Goal: Register for event/course

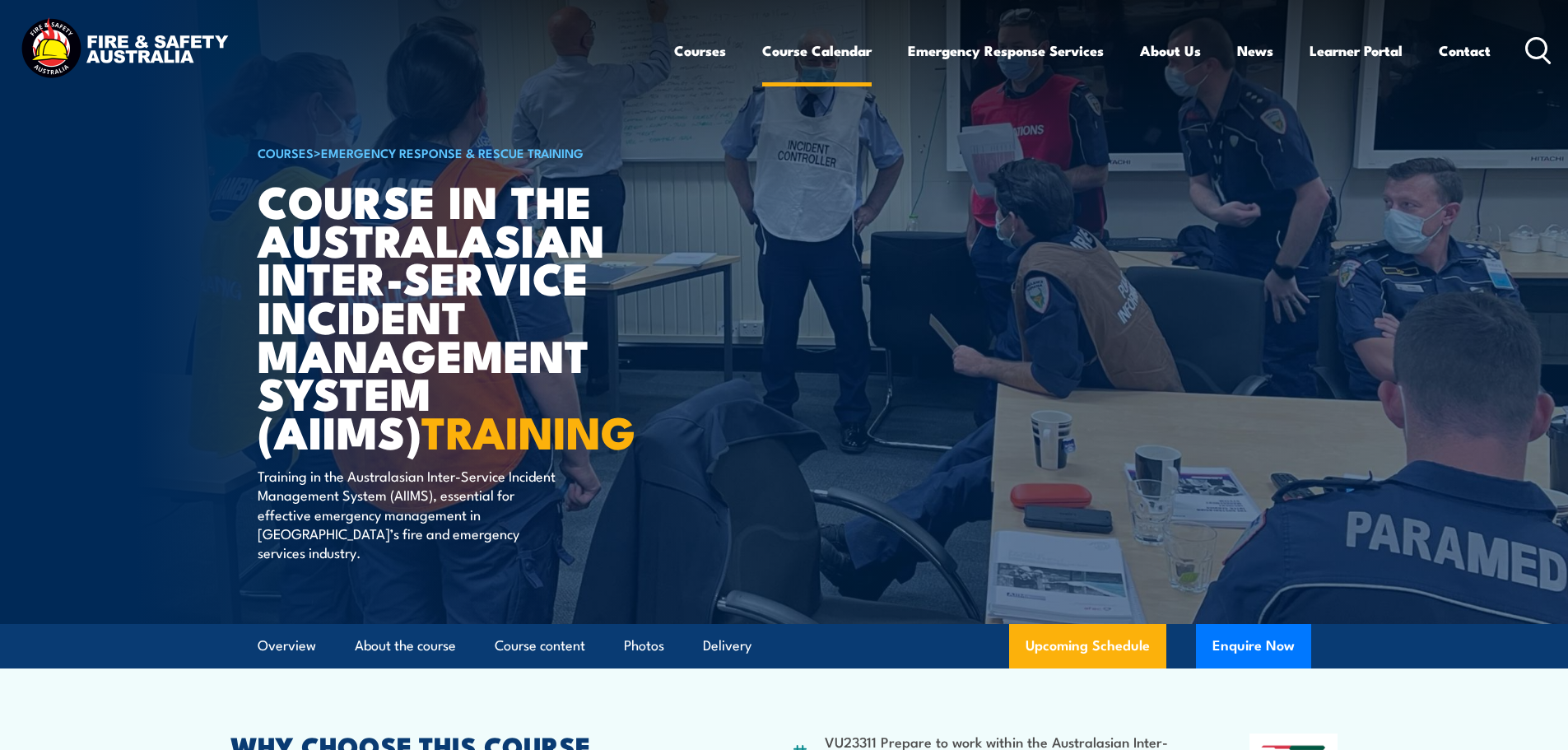
click at [829, 49] on link "Course Calendar" at bounding box center [817, 51] width 110 height 44
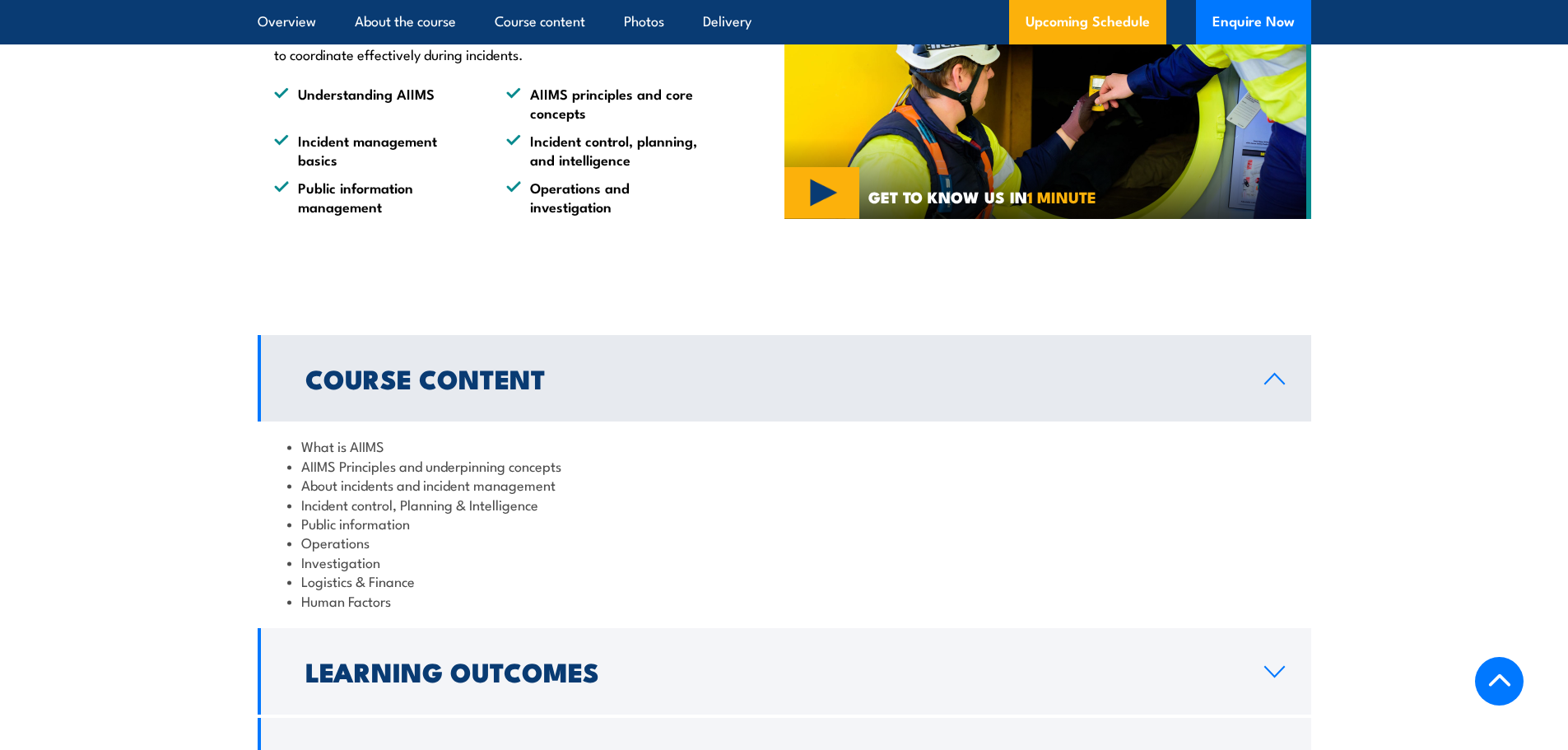
scroll to position [1317, 0]
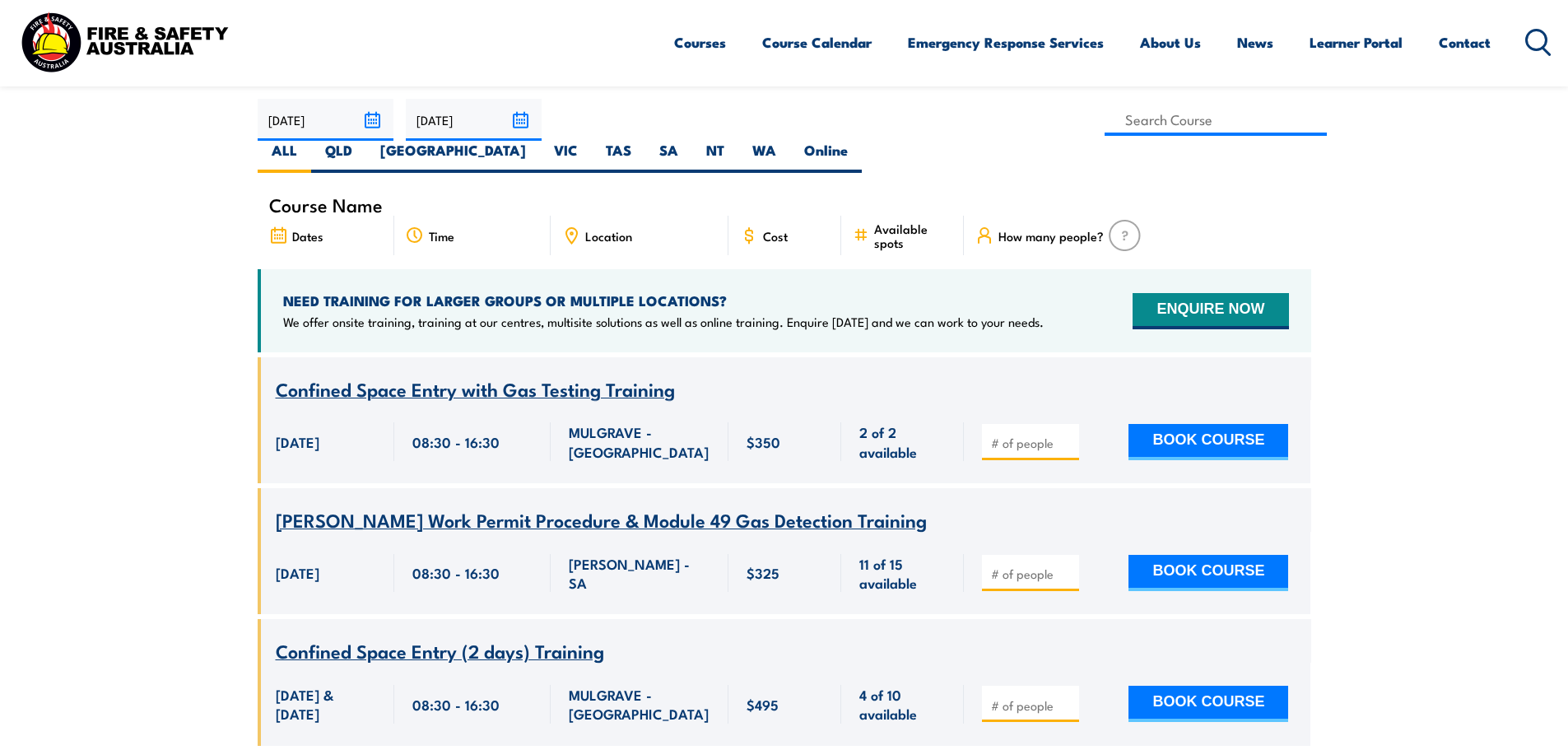
scroll to position [165, 0]
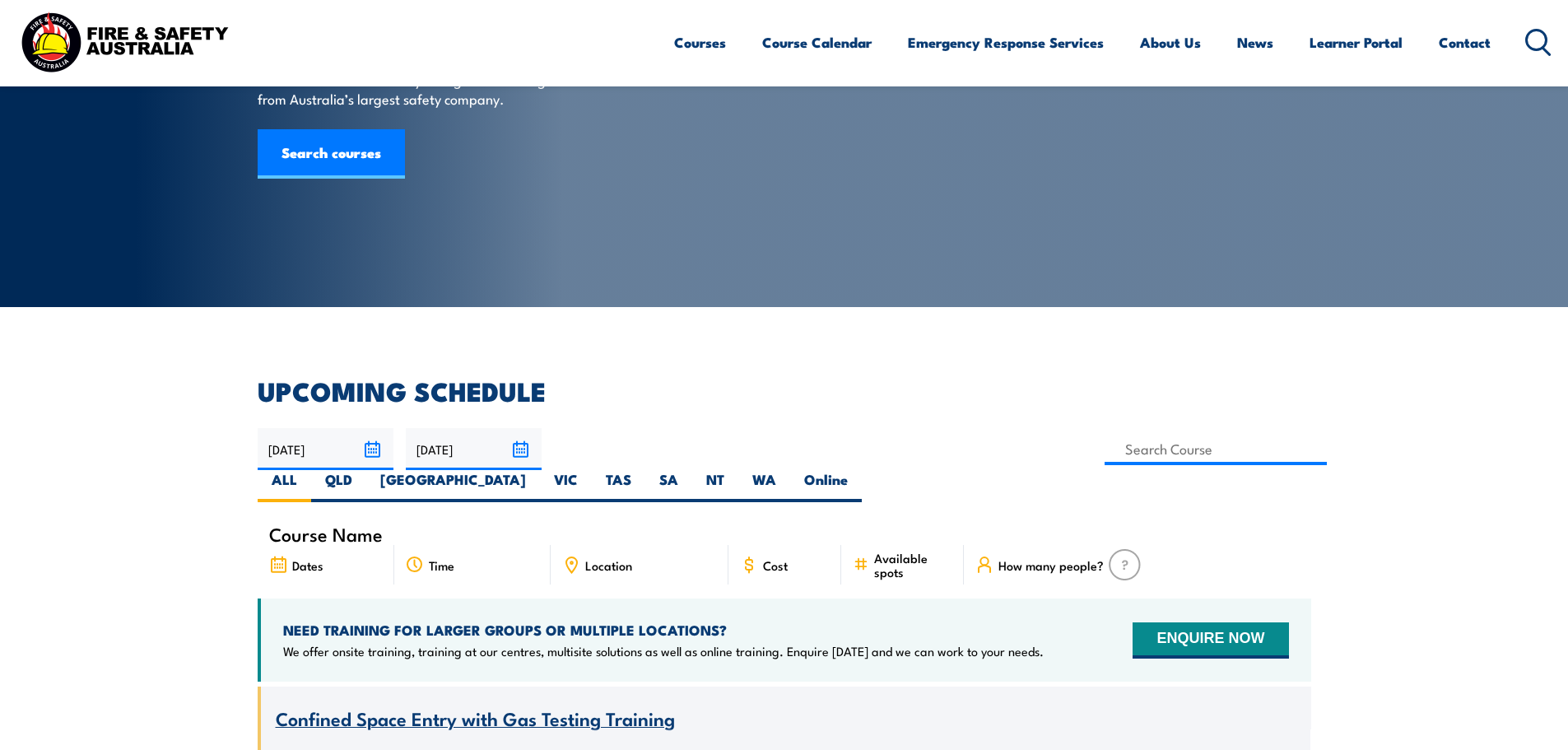
click at [599, 558] on span "Location" at bounding box center [608, 565] width 47 height 14
click at [367, 470] on label "QLD" at bounding box center [339, 486] width 55 height 32
click at [363, 470] on input "QLD" at bounding box center [358, 475] width 11 height 11
radio input "true"
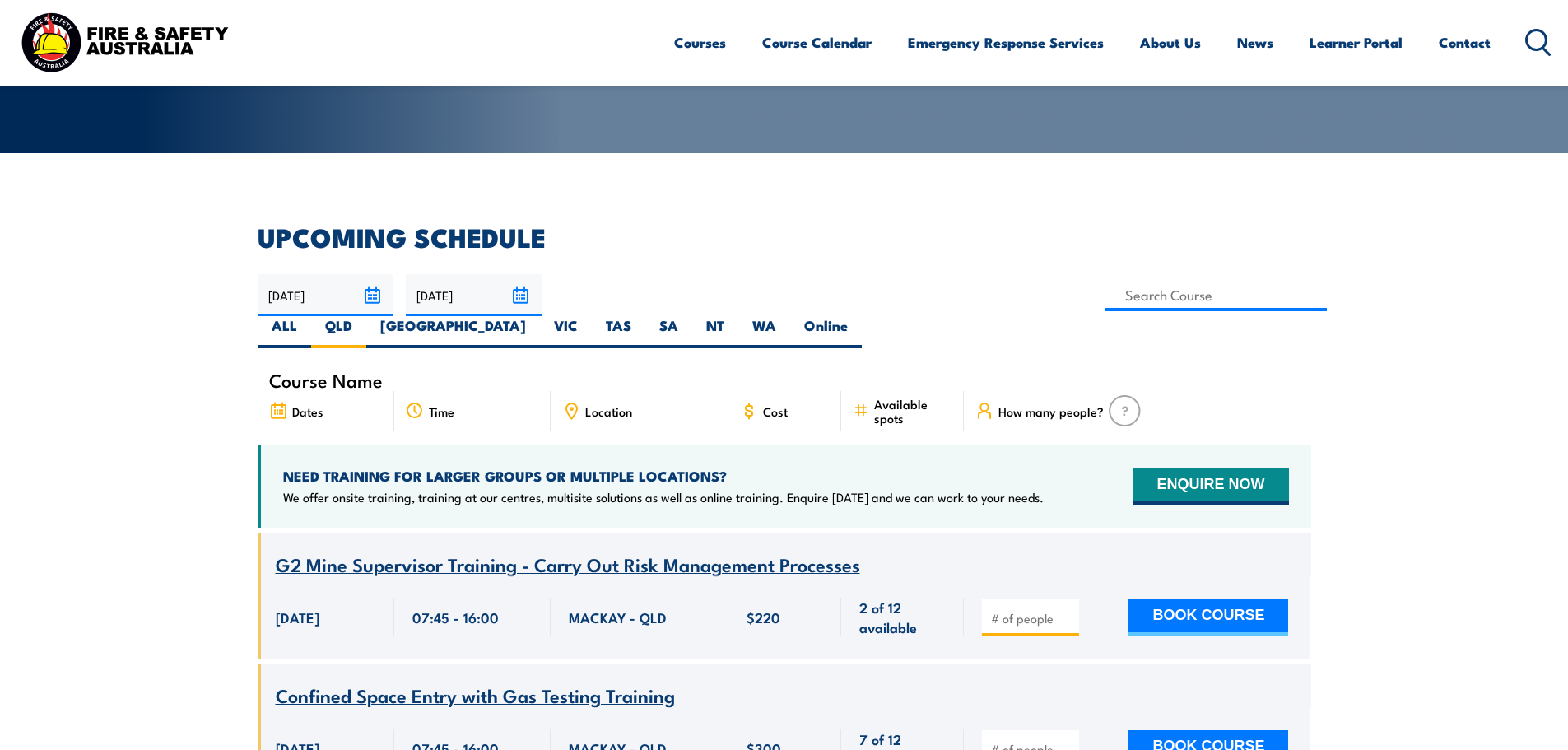
scroll to position [132, 0]
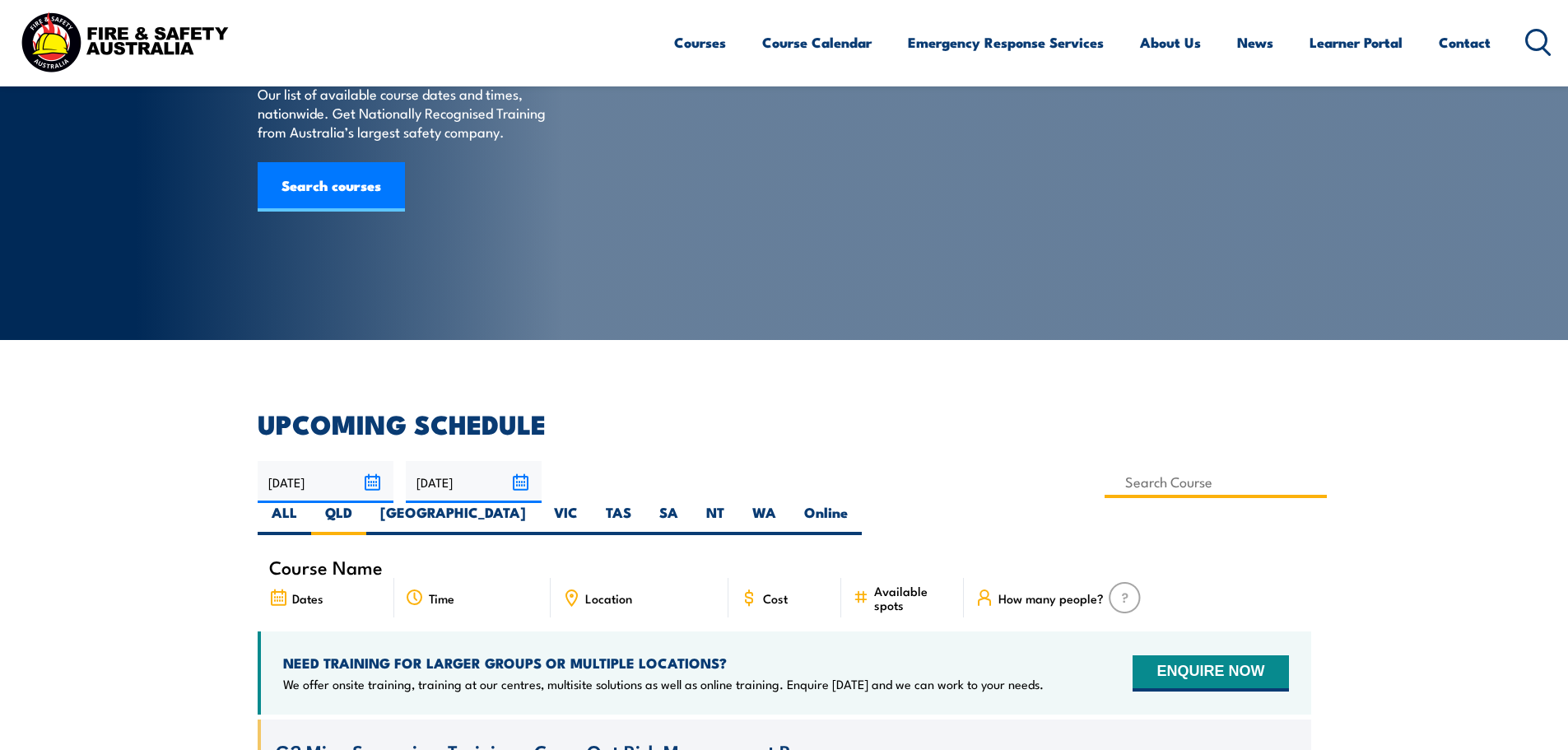
click at [1105, 479] on input at bounding box center [1215, 481] width 223 height 32
type input "Lead Emergency Teams"
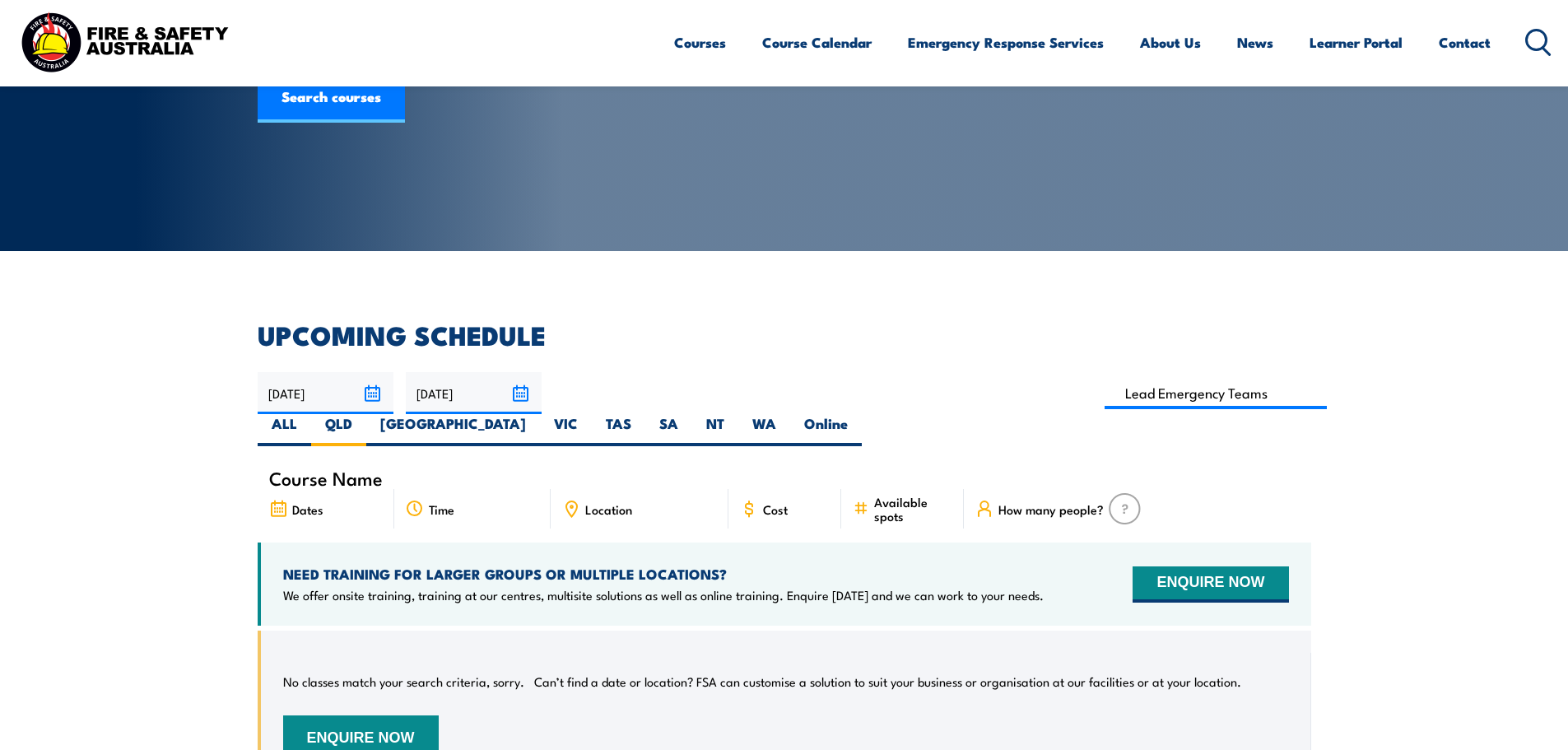
scroll to position [214, 0]
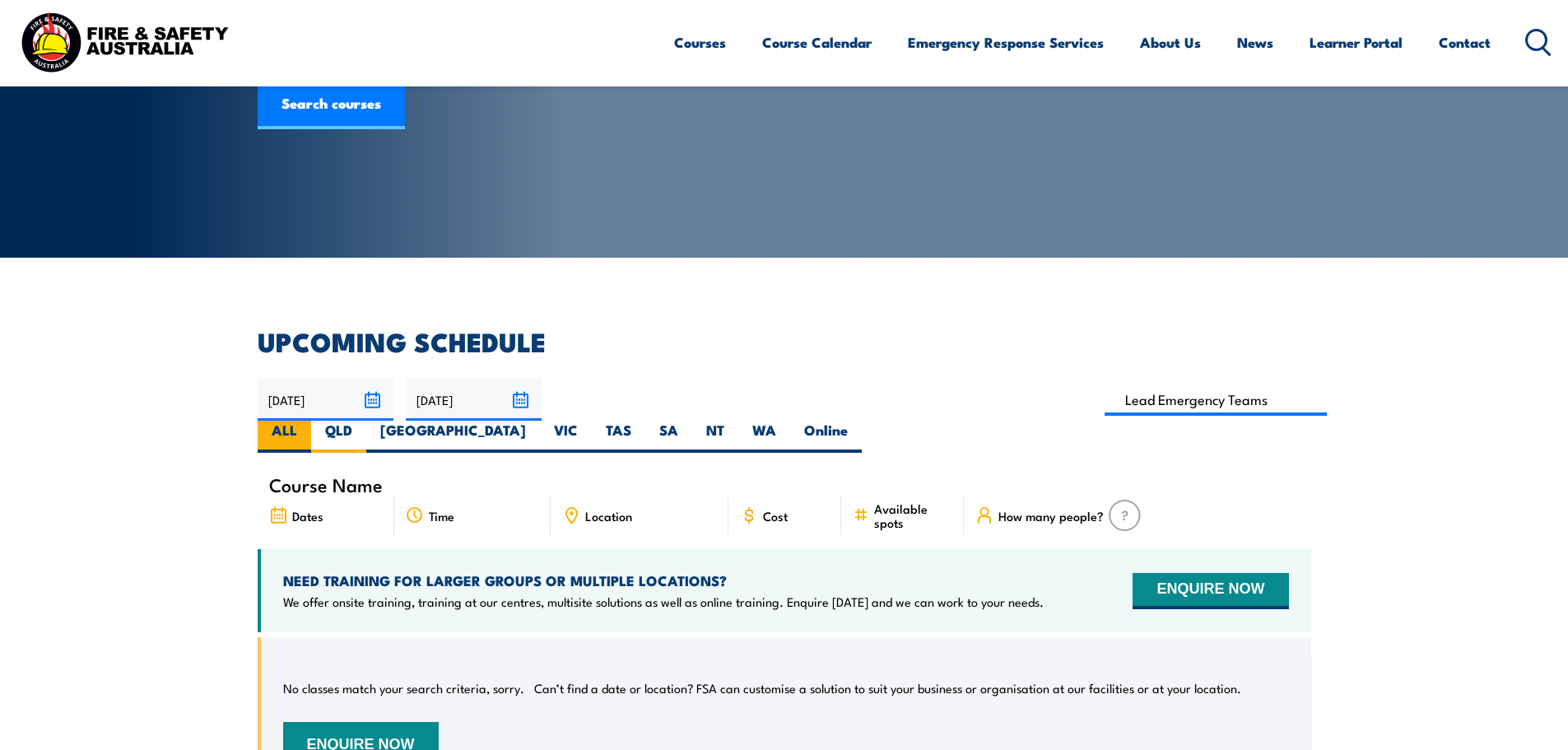
click at [312, 420] on label "ALL" at bounding box center [285, 436] width 54 height 32
click at [308, 420] on input "ALL" at bounding box center [303, 425] width 11 height 11
radio input "true"
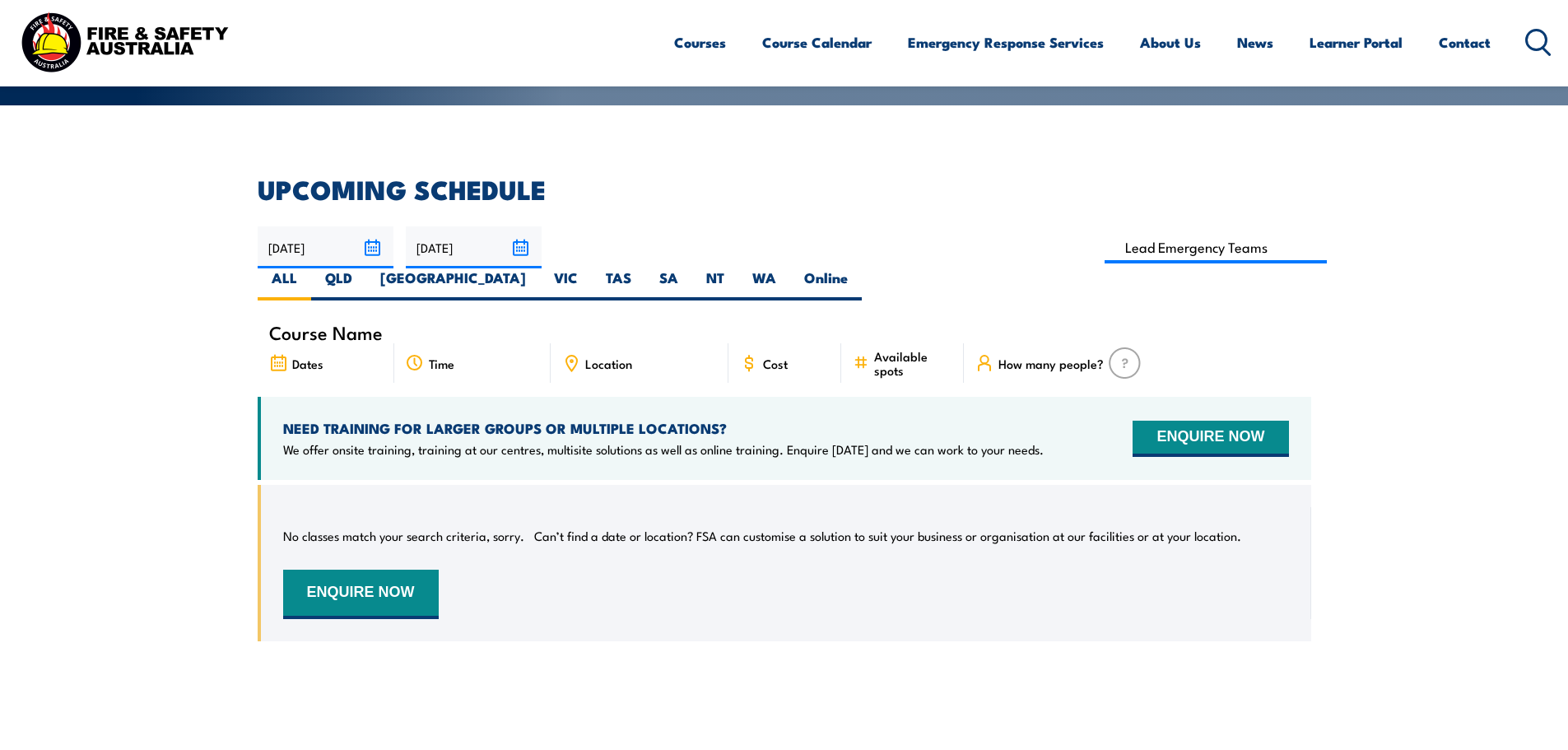
scroll to position [214, 0]
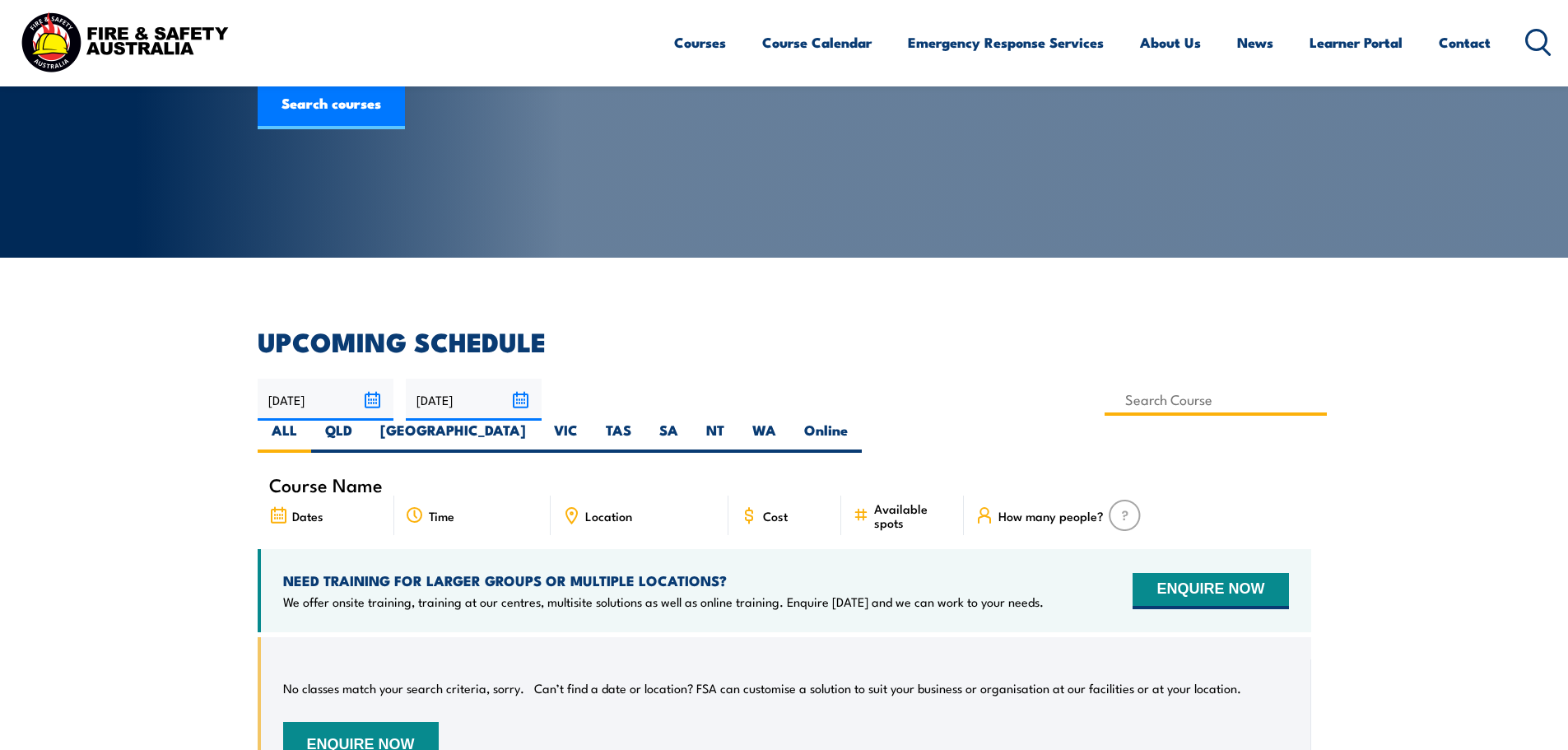
click at [1105, 399] on input at bounding box center [1215, 399] width 223 height 32
type input "Lead Emergency Teams"
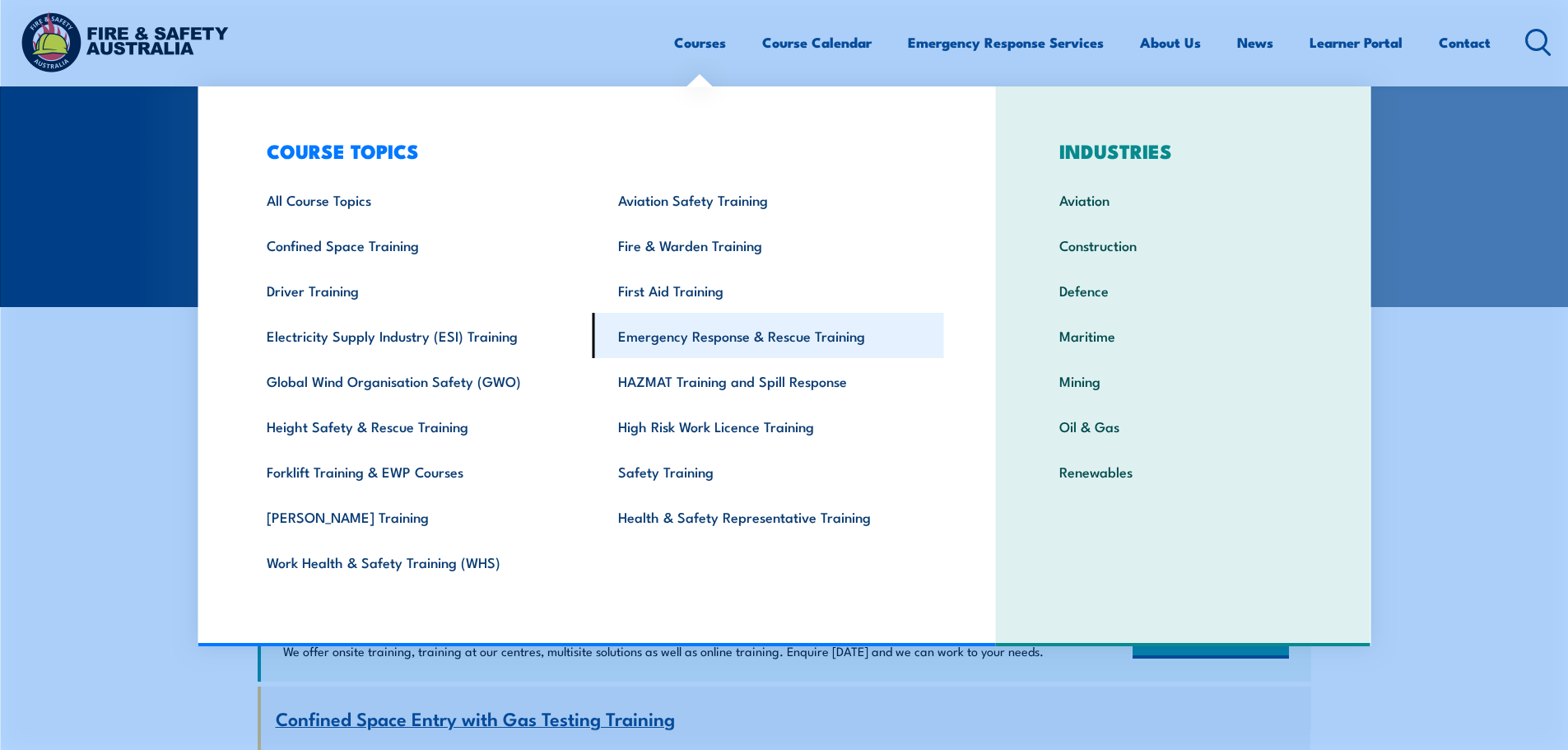
click at [693, 342] on link "Emergency Response & Rescue Training" at bounding box center [768, 335] width 352 height 45
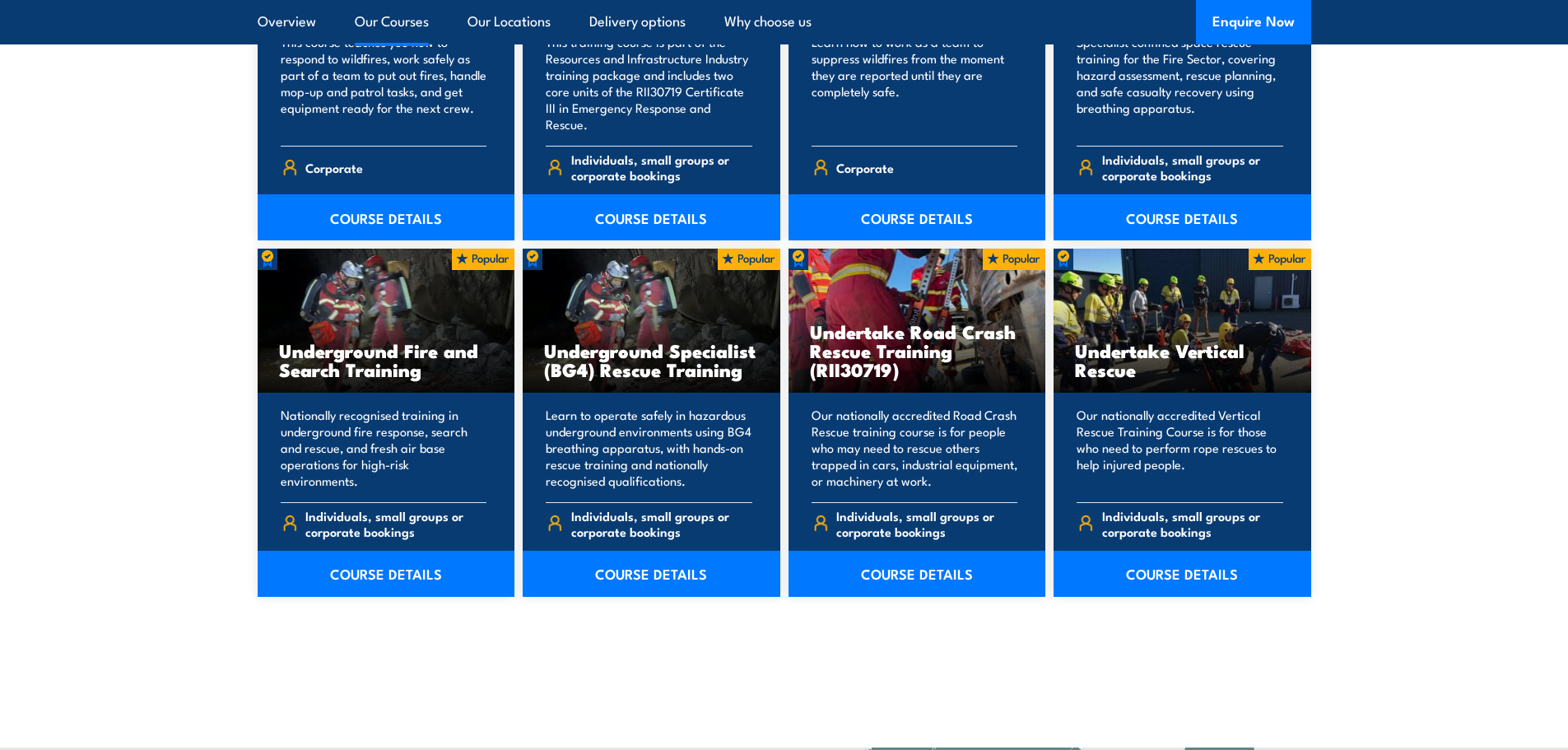
scroll to position [2798, 0]
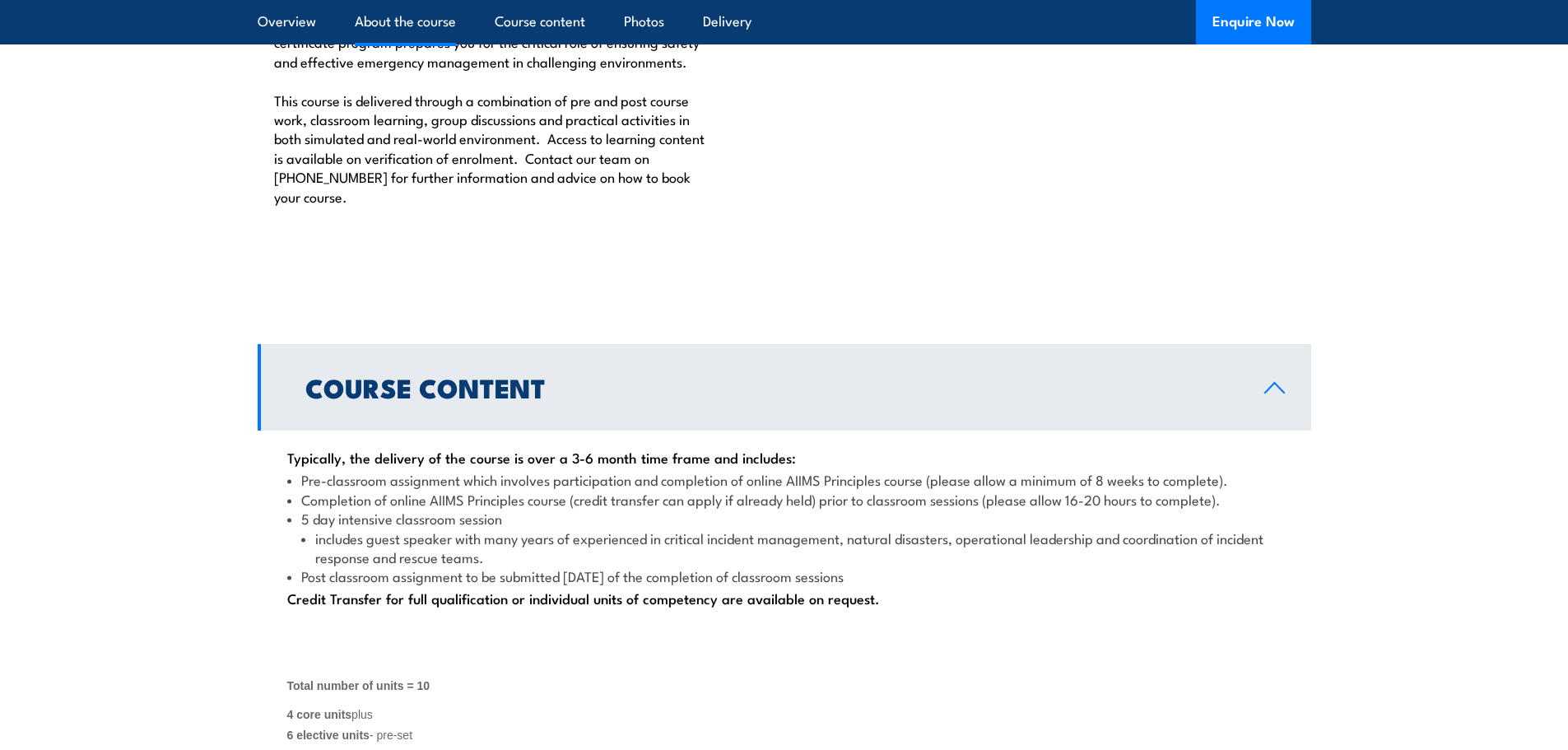
scroll to position [1564, 0]
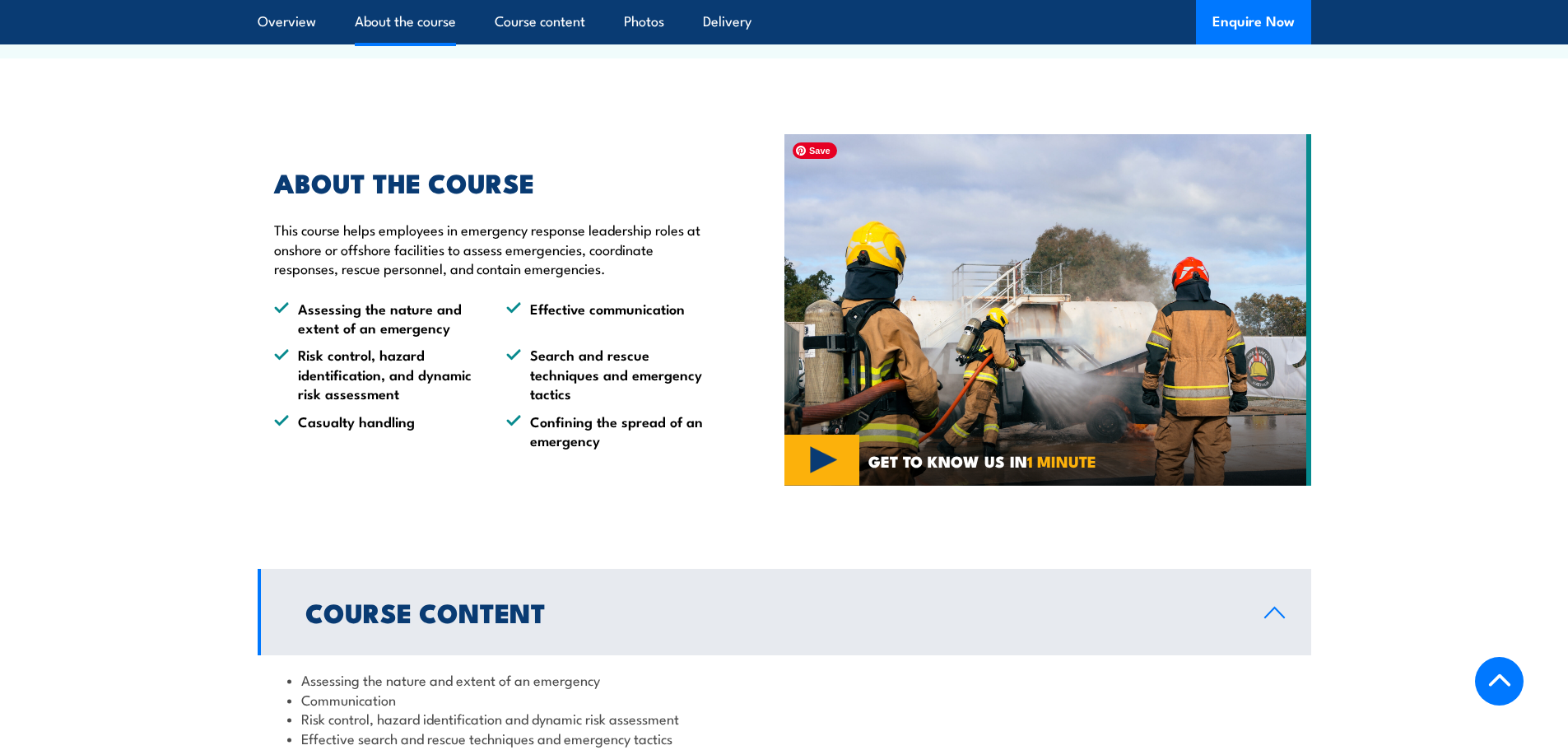
scroll to position [988, 0]
